Goal: Task Accomplishment & Management: Use online tool/utility

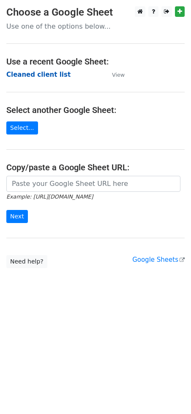
click at [36, 77] on strong "Cleaned client list" at bounding box center [38, 75] width 64 height 8
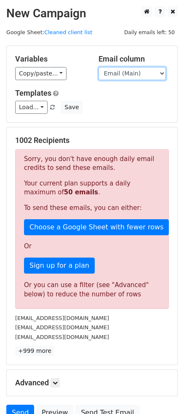
drag, startPoint x: 122, startPoint y: 74, endPoint x: 119, endPoint y: 79, distance: 5.9
click at [122, 74] on select "Email (Main) Email (Secondary) Day 1 Day 2 Day 3 Day 4 Day 5" at bounding box center [133, 73] width 68 height 13
select select "Day 5"
click at [99, 67] on select "Email (Main) Email (Secondary) Day 1 Day 2 Day 3 Day 4 Day 5" at bounding box center [133, 73] width 68 height 13
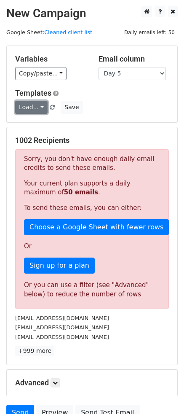
click at [34, 107] on link "Load..." at bounding box center [31, 107] width 32 height 13
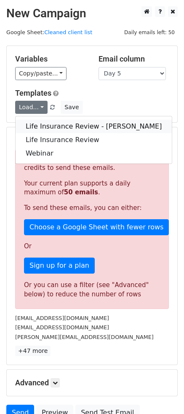
click at [50, 126] on link "Life Insurance Review - [PERSON_NAME]" at bounding box center [94, 127] width 157 height 14
